Goal: Information Seeking & Learning: Learn about a topic

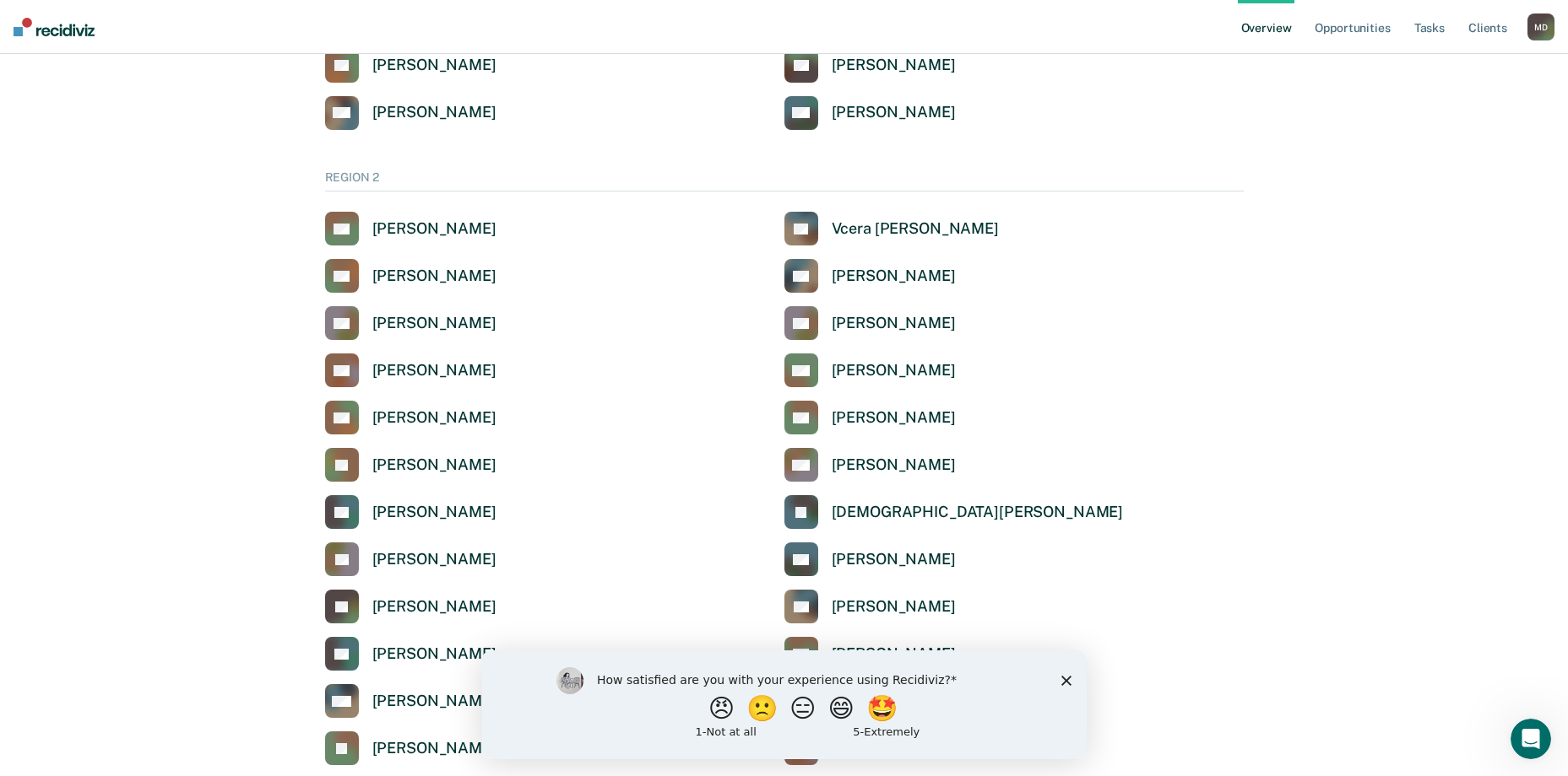
scroll to position [1097, 0]
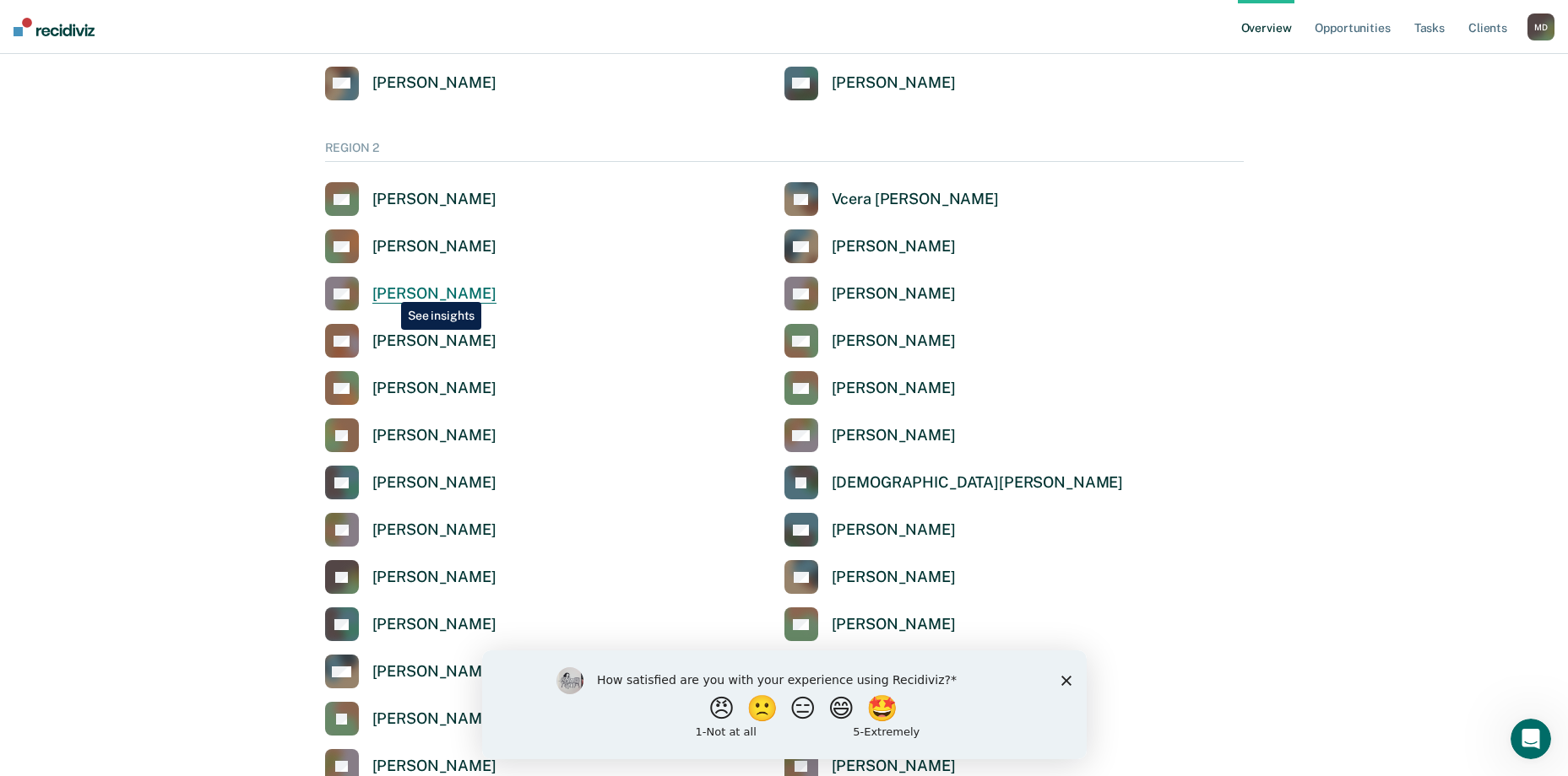
click at [389, 289] on div "[PERSON_NAME]" at bounding box center [434, 294] width 124 height 19
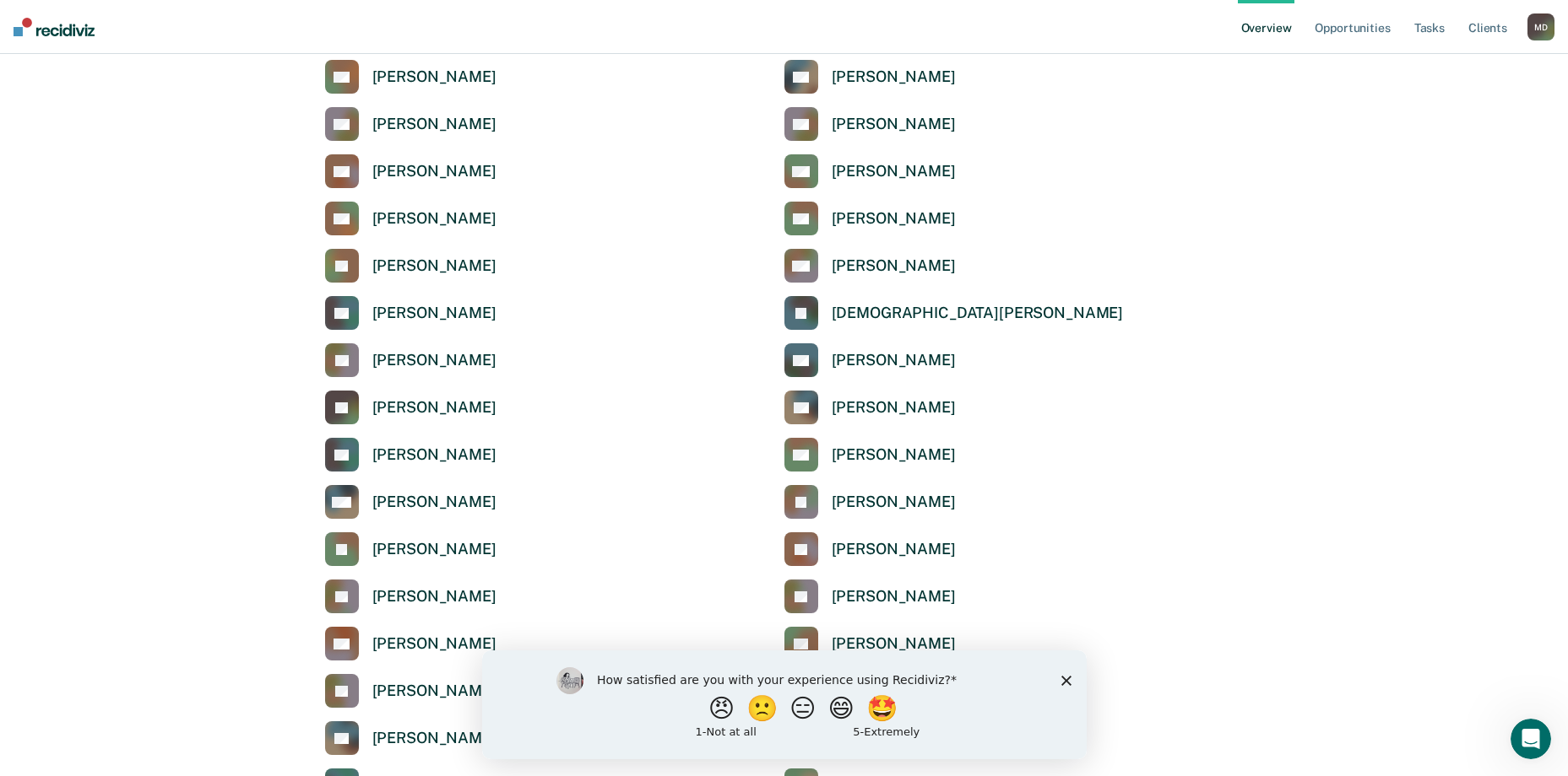
scroll to position [1266, 0]
click at [401, 455] on div "[PERSON_NAME]" at bounding box center [434, 456] width 124 height 19
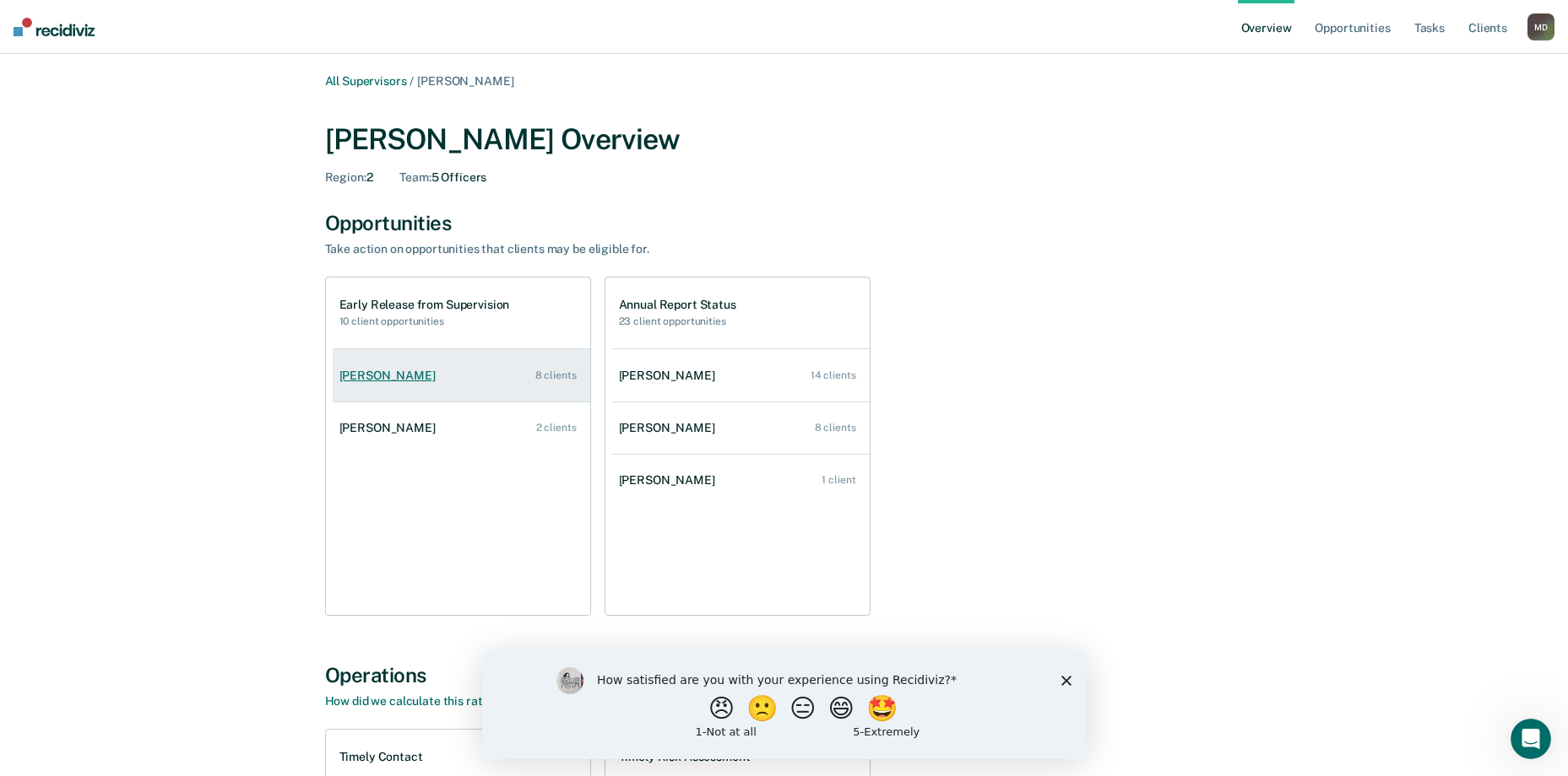
click at [390, 375] on div "[PERSON_NAME]" at bounding box center [391, 376] width 103 height 15
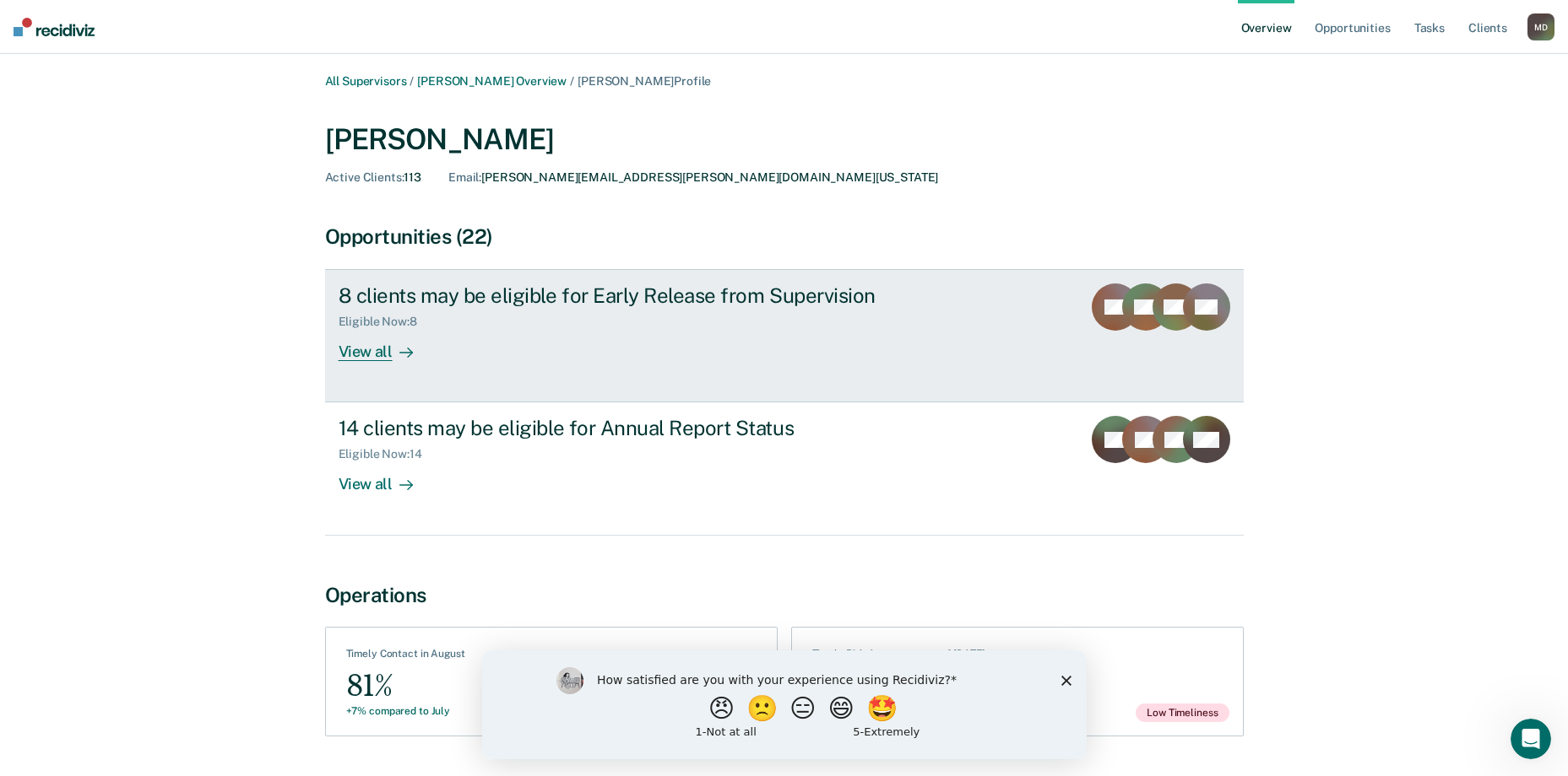
click at [365, 355] on div "View all" at bounding box center [386, 346] width 95 height 33
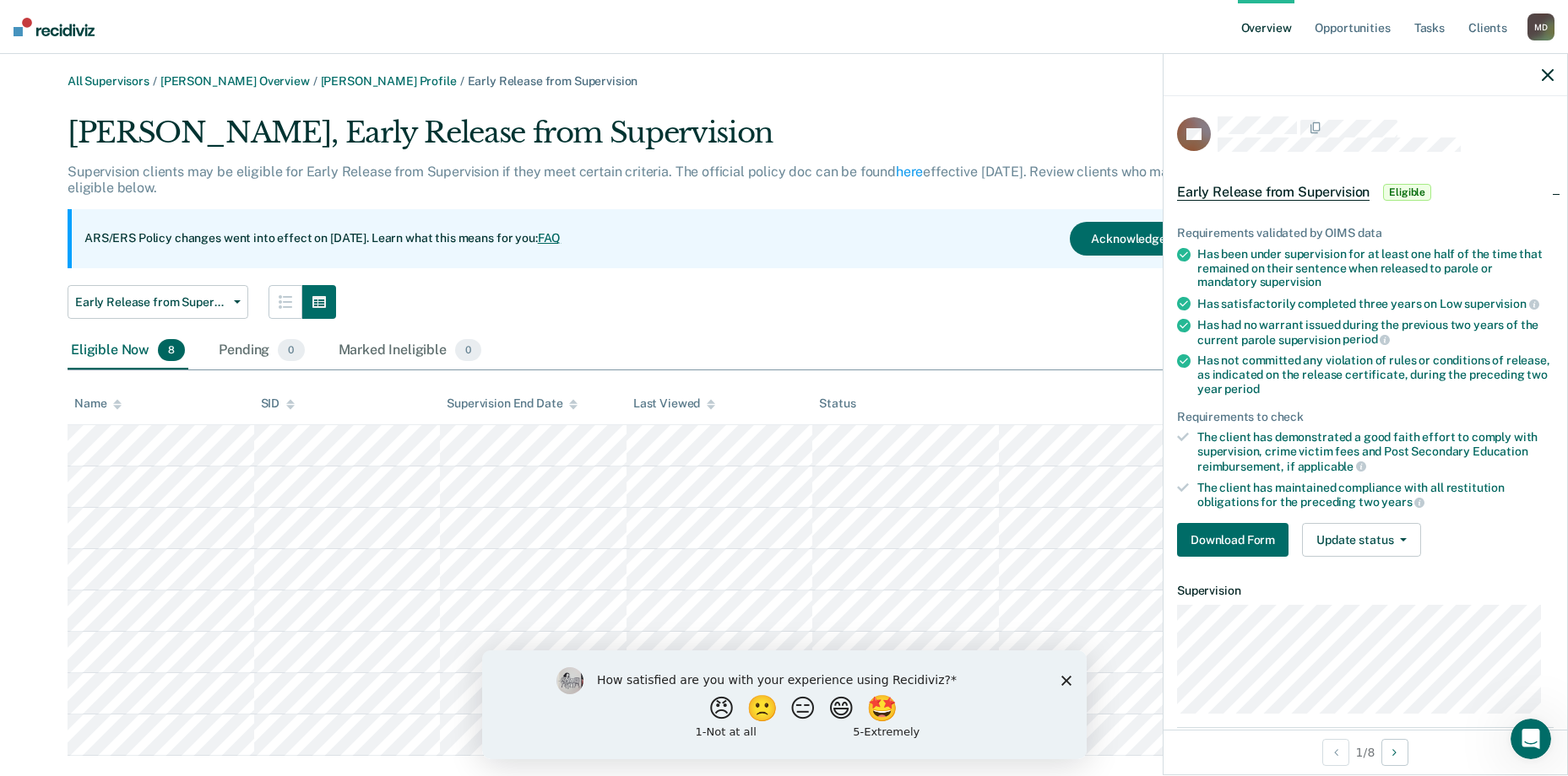
scroll to position [34, 0]
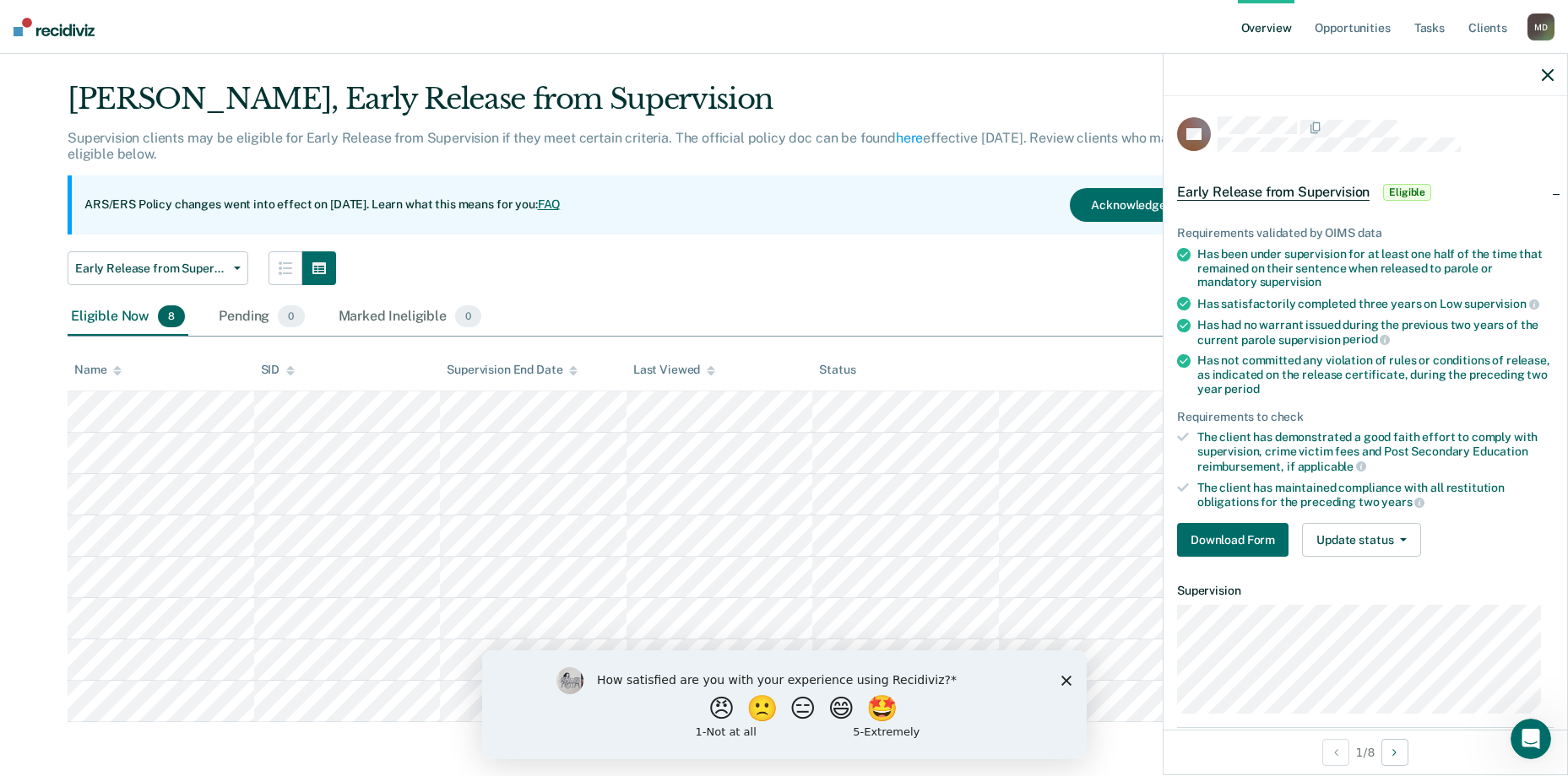
click at [1063, 675] on icon "Close survey" at bounding box center [1065, 679] width 10 height 10
